Goal: Transaction & Acquisition: Obtain resource

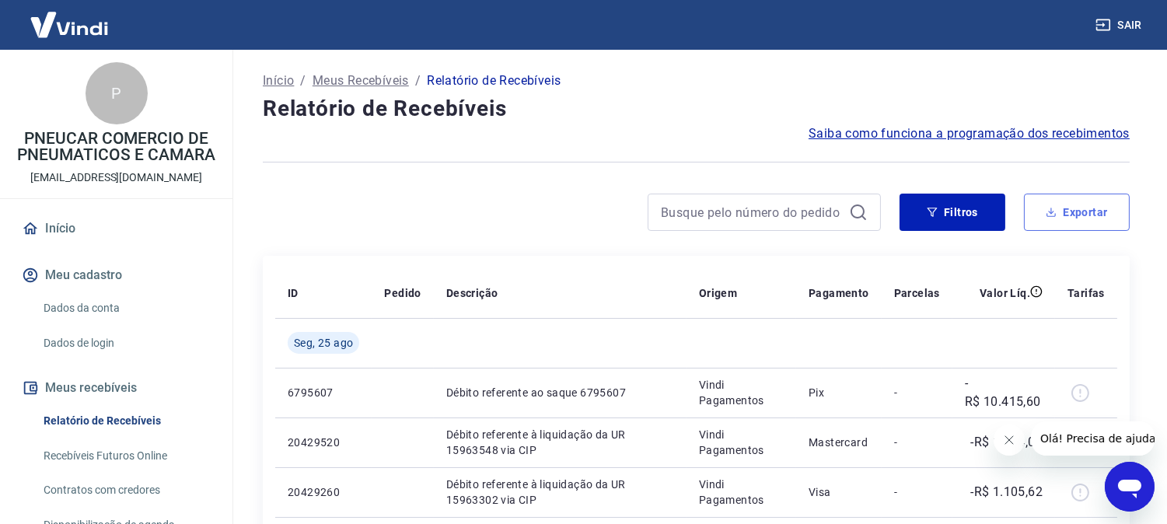
click at [1101, 210] on button "Exportar" at bounding box center [1077, 212] width 106 height 37
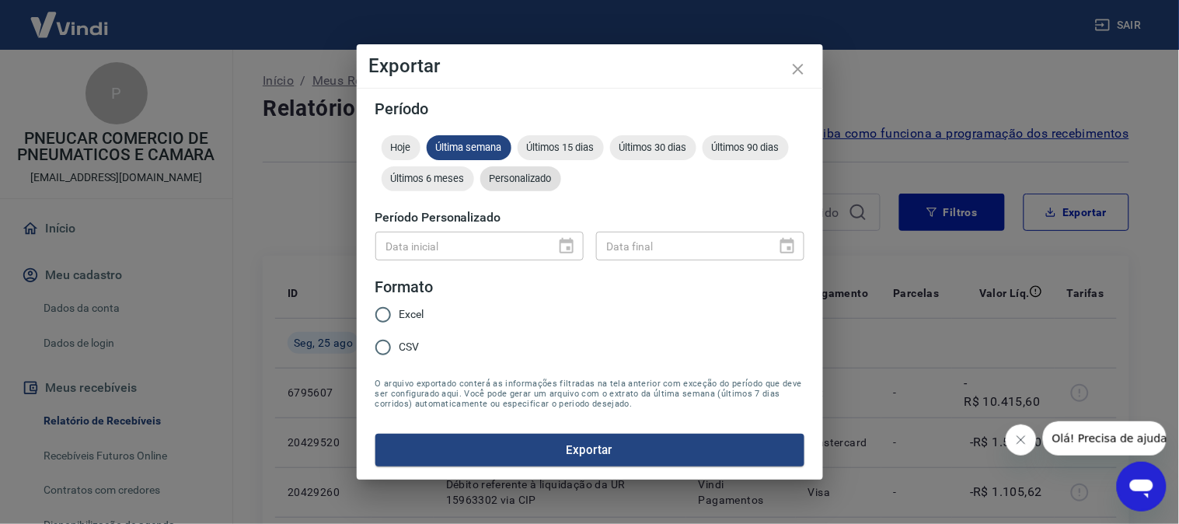
click at [523, 183] on span "Personalizado" at bounding box center [520, 179] width 81 height 12
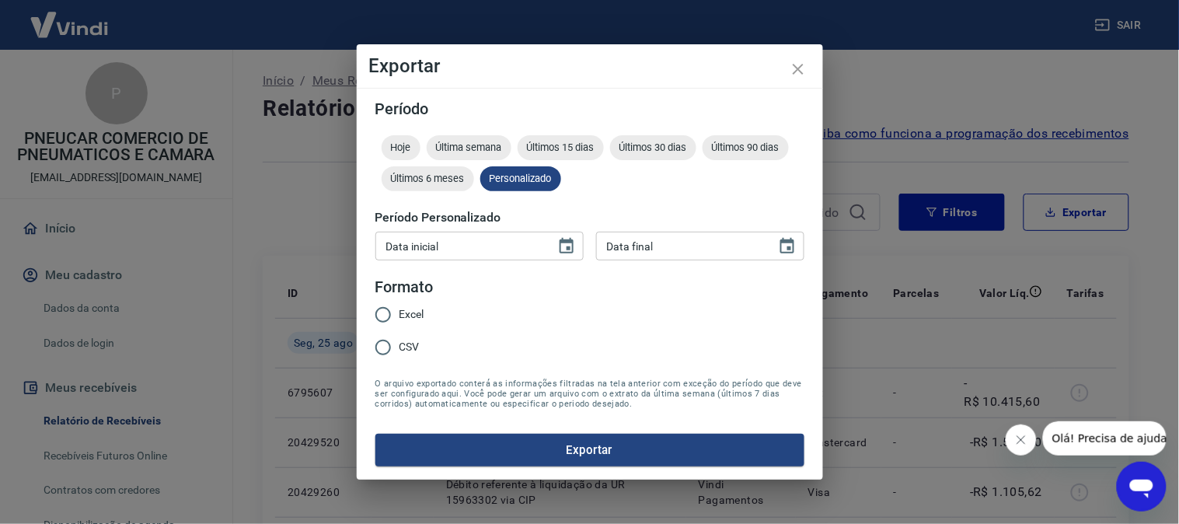
type input "DD/MM/YYYY"
click at [452, 256] on input "DD/MM/YYYY" at bounding box center [459, 246] width 169 height 29
click at [568, 239] on icon "Choose date" at bounding box center [567, 246] width 14 height 16
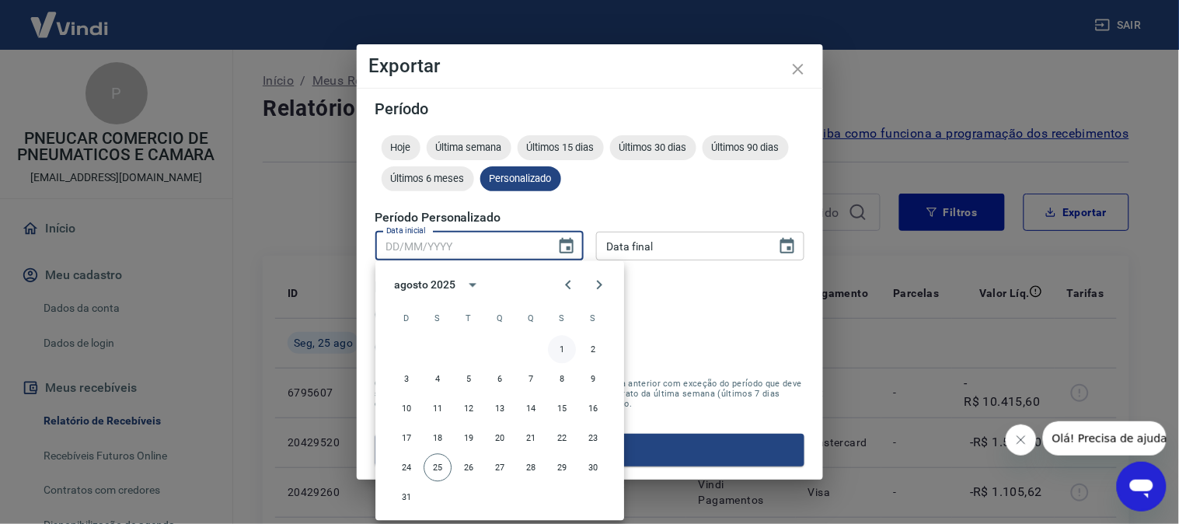
click at [570, 351] on button "1" at bounding box center [562, 350] width 28 height 28
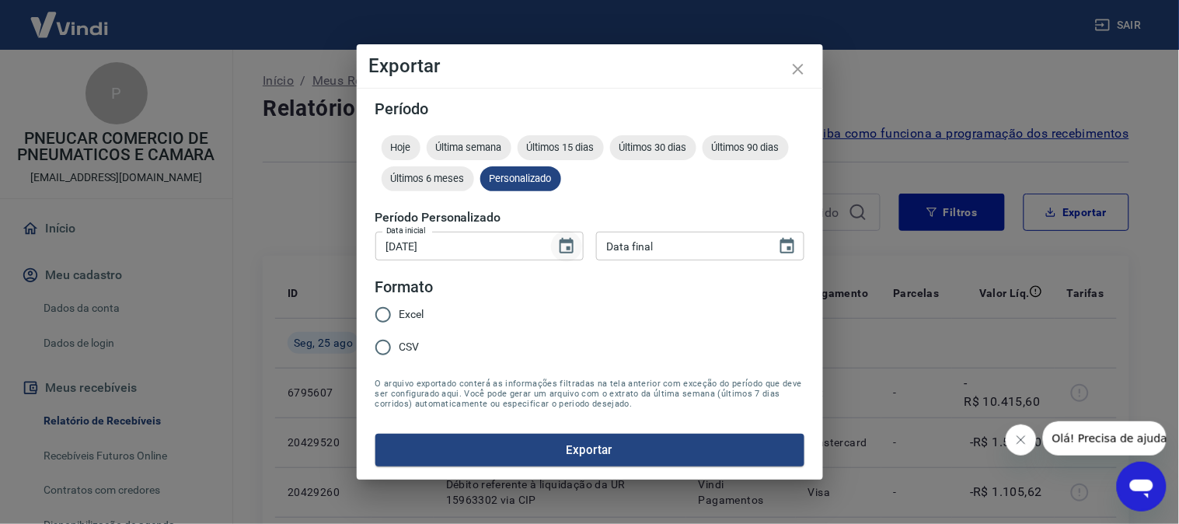
click at [564, 252] on icon "Choose date, selected date is 1 de ago de 2025" at bounding box center [567, 246] width 14 height 16
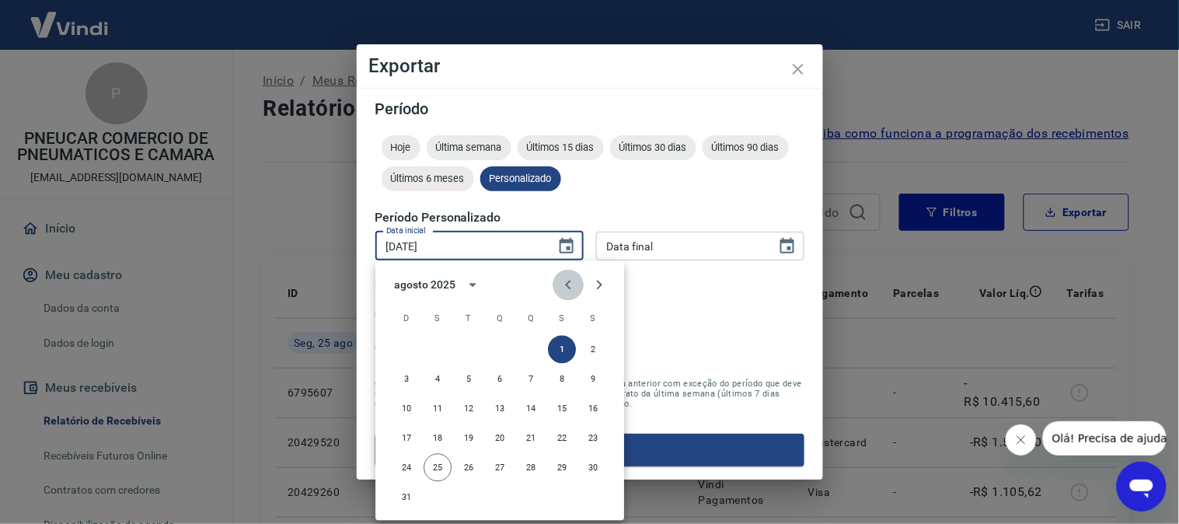
click at [563, 283] on icon "Previous month" at bounding box center [568, 285] width 19 height 19
click at [440, 467] on button "28" at bounding box center [438, 468] width 28 height 28
type input "[DATE]"
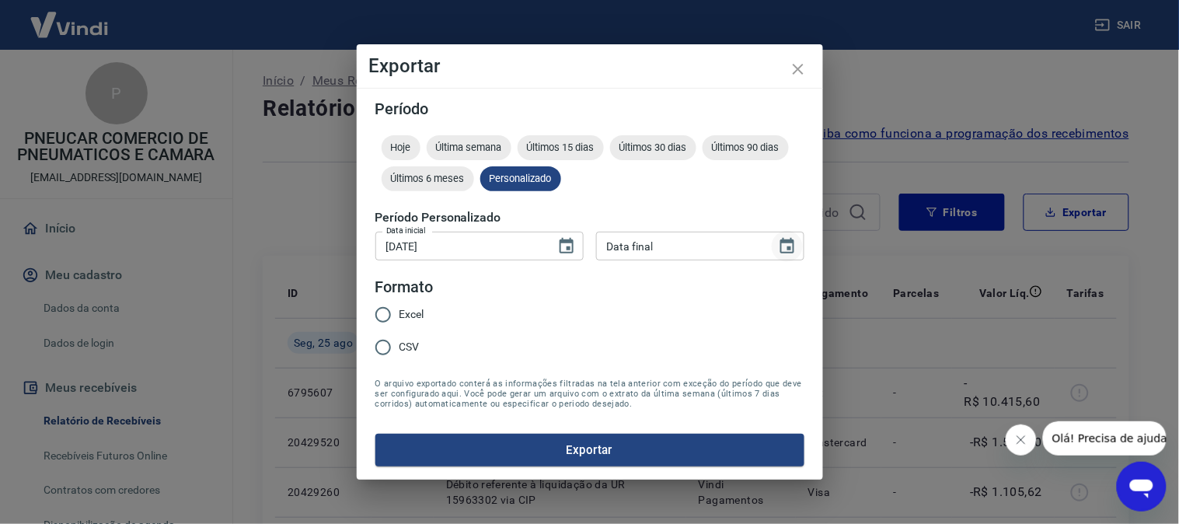
click at [793, 246] on icon "Choose date" at bounding box center [787, 246] width 14 height 16
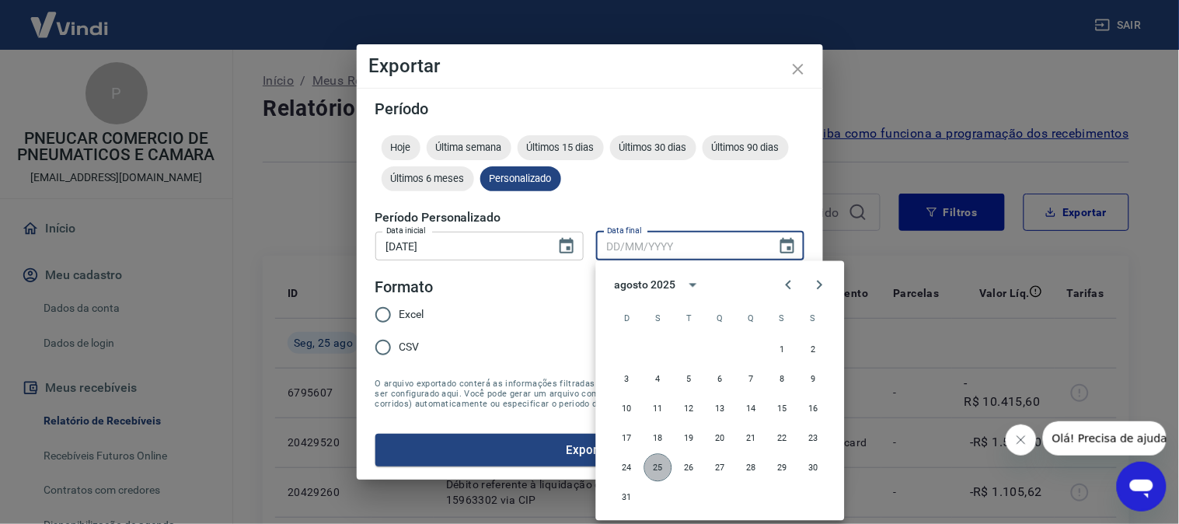
click at [650, 464] on button "25" at bounding box center [658, 468] width 28 height 28
type input "[DATE]"
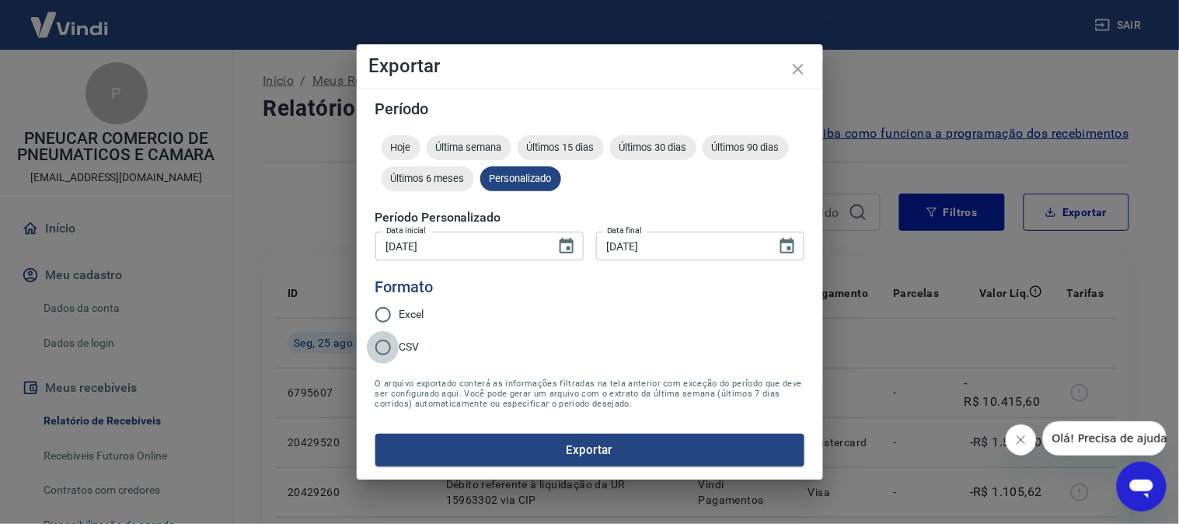
click at [382, 344] on input "CSV" at bounding box center [383, 347] width 33 height 33
radio input "true"
click at [531, 452] on button "Exportar" at bounding box center [589, 450] width 429 height 33
